Goal: Information Seeking & Learning: Learn about a topic

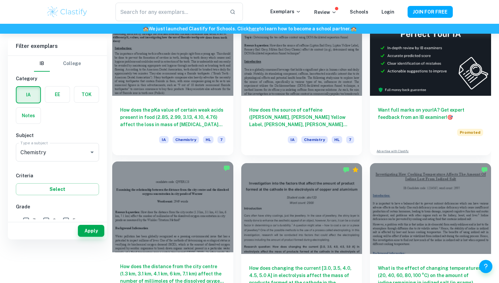
scroll to position [106, 0]
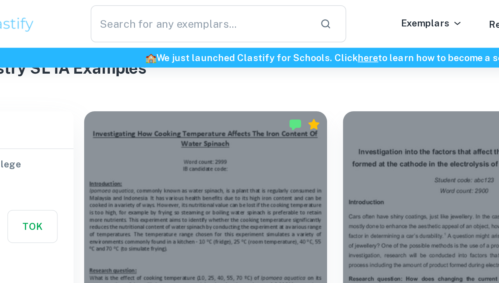
scroll to position [165, 0]
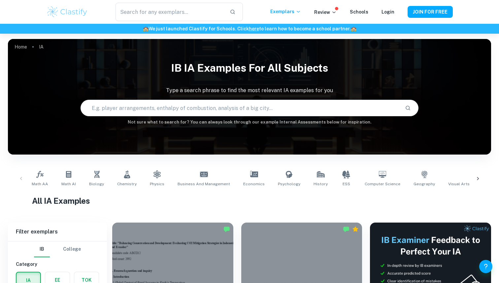
scroll to position [244, 0]
